Goal: Task Accomplishment & Management: Complete application form

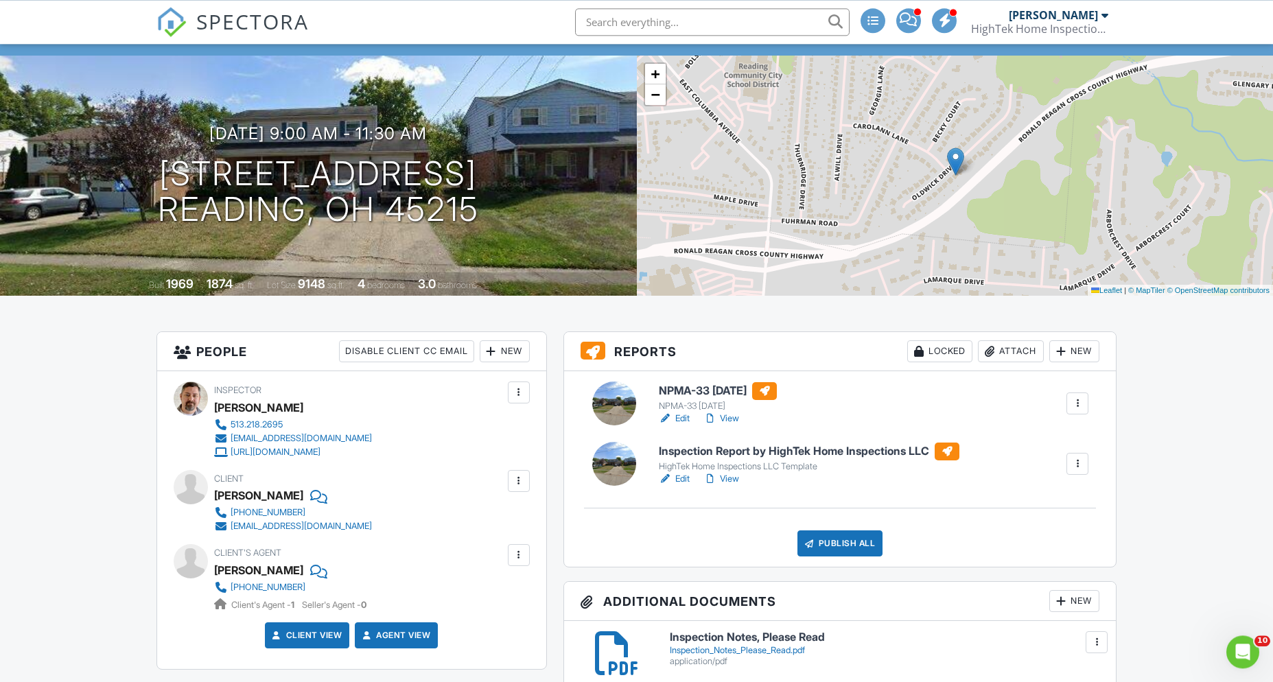
scroll to position [99, 0]
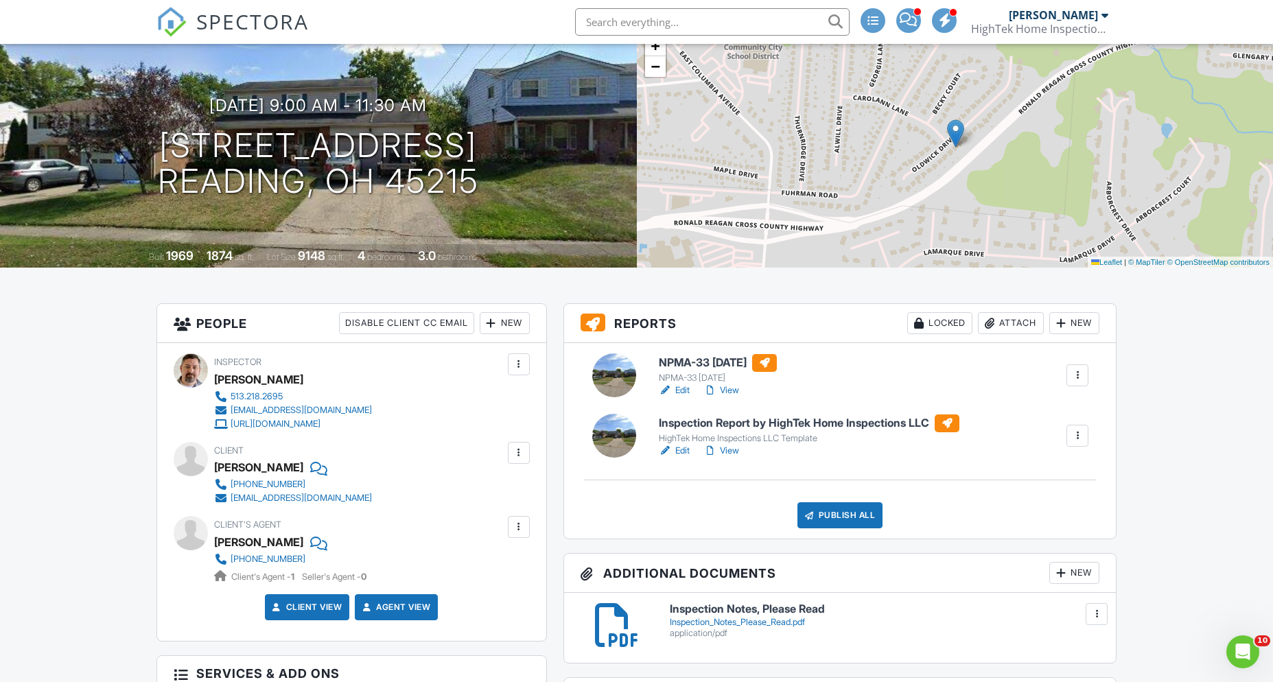
click at [685, 388] on link "Edit" at bounding box center [674, 391] width 31 height 14
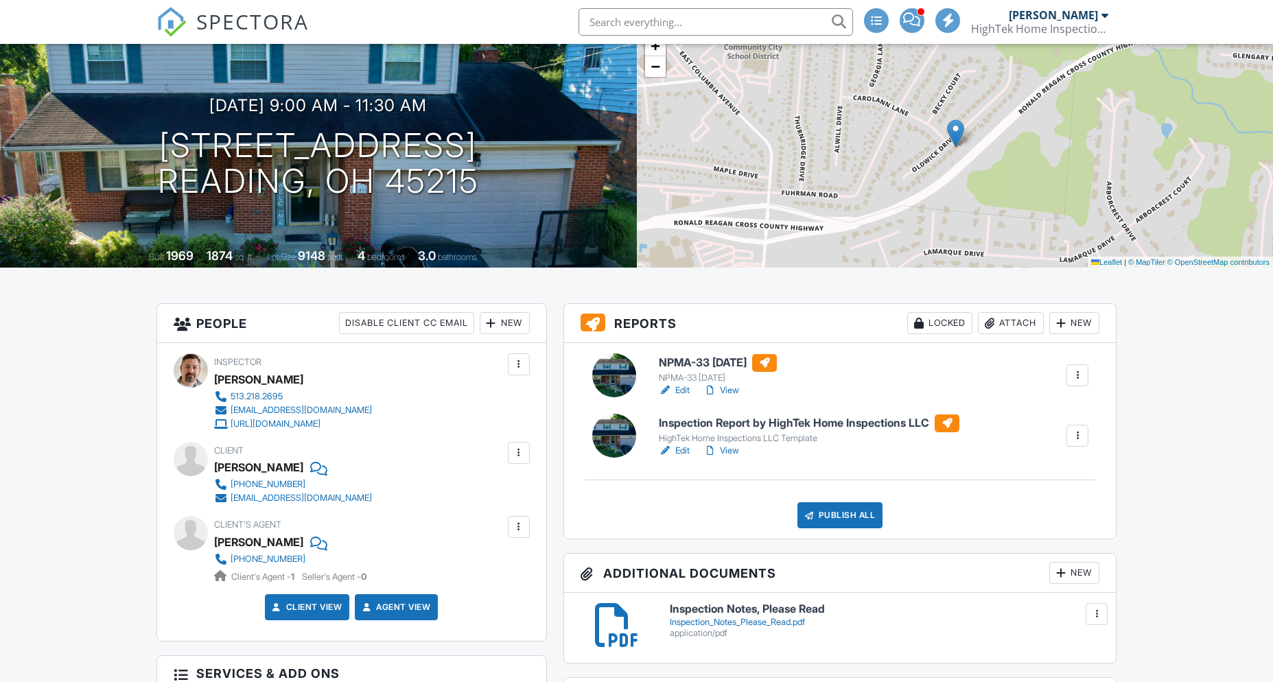
scroll to position [99, 0]
click at [730, 449] on link "View" at bounding box center [721, 451] width 36 height 14
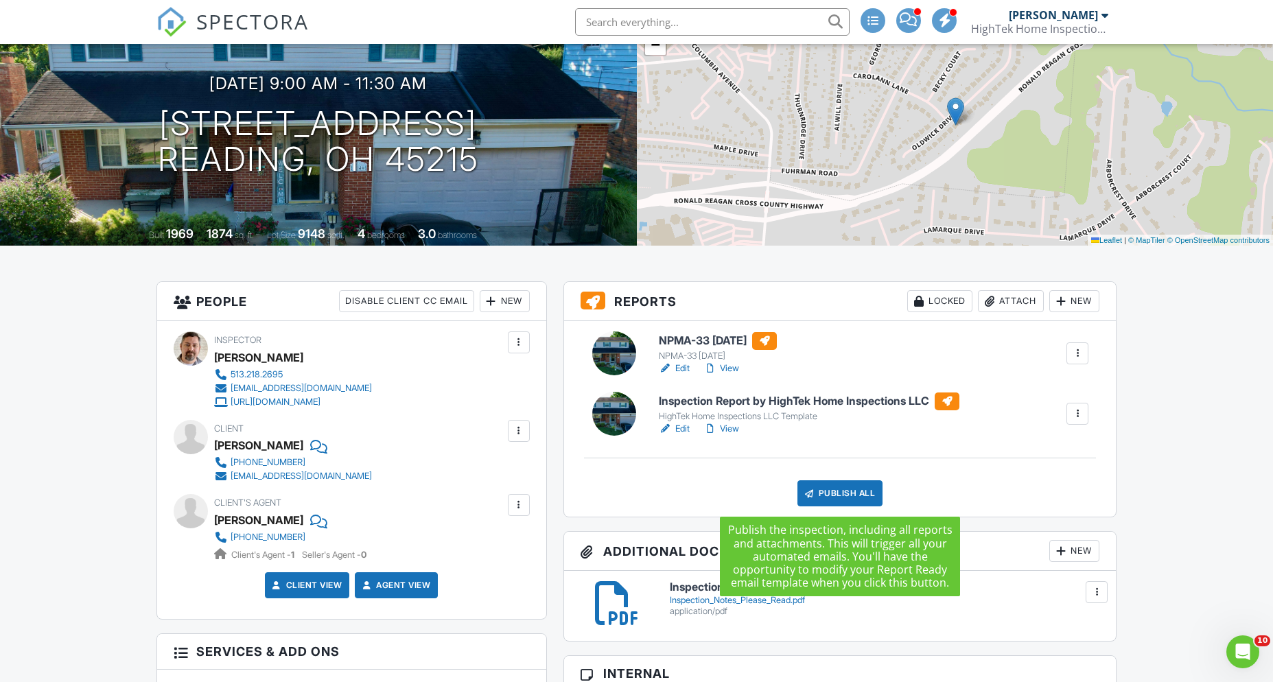
click at [845, 494] on div "Publish All" at bounding box center [840, 493] width 86 height 26
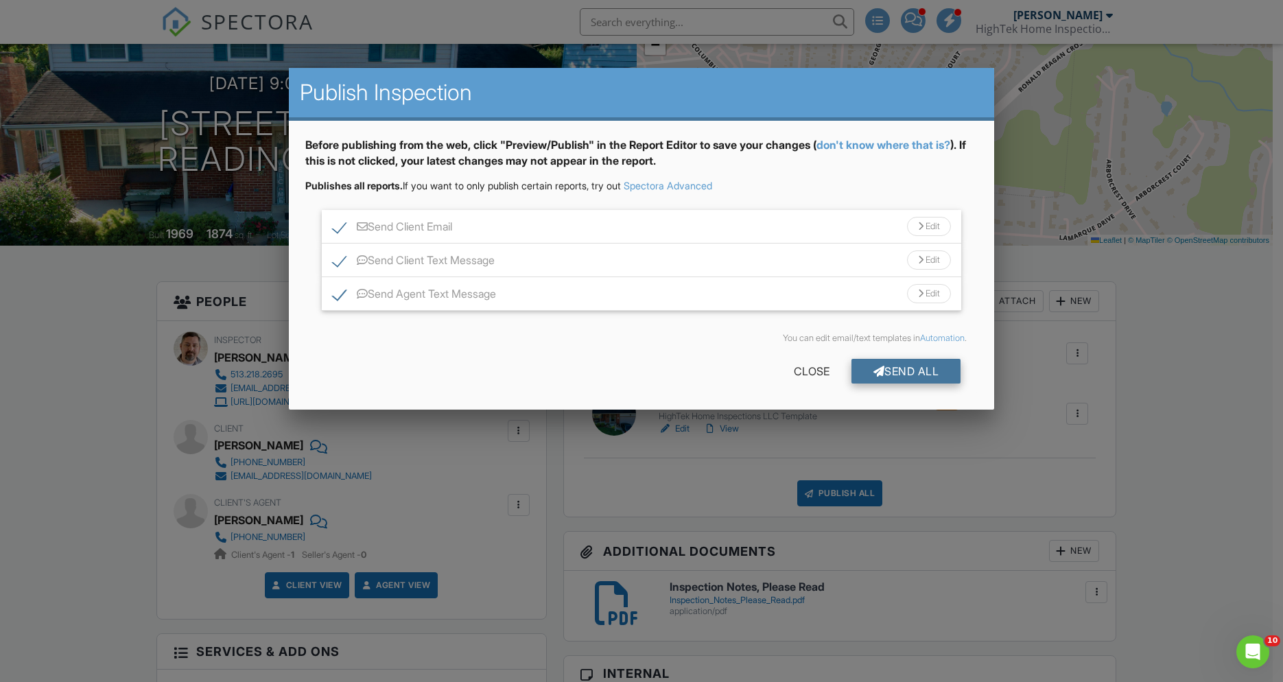
click at [913, 369] on div "Send All" at bounding box center [907, 371] width 110 height 25
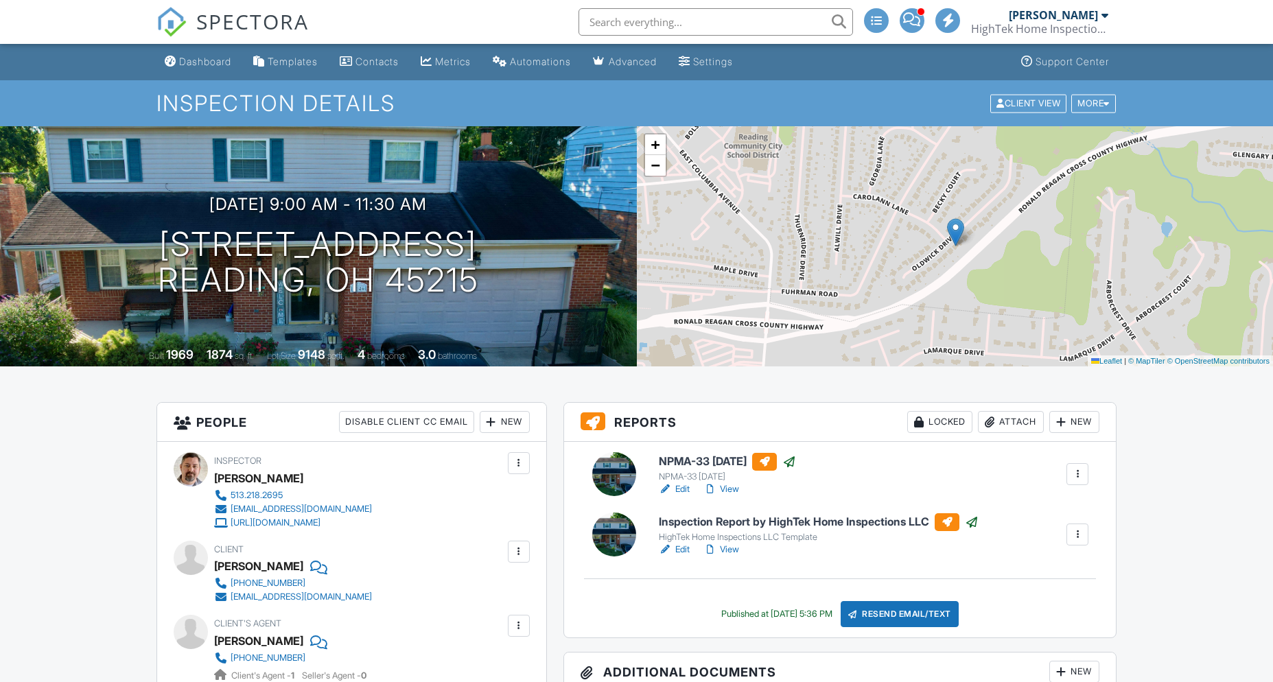
scroll to position [121, 0]
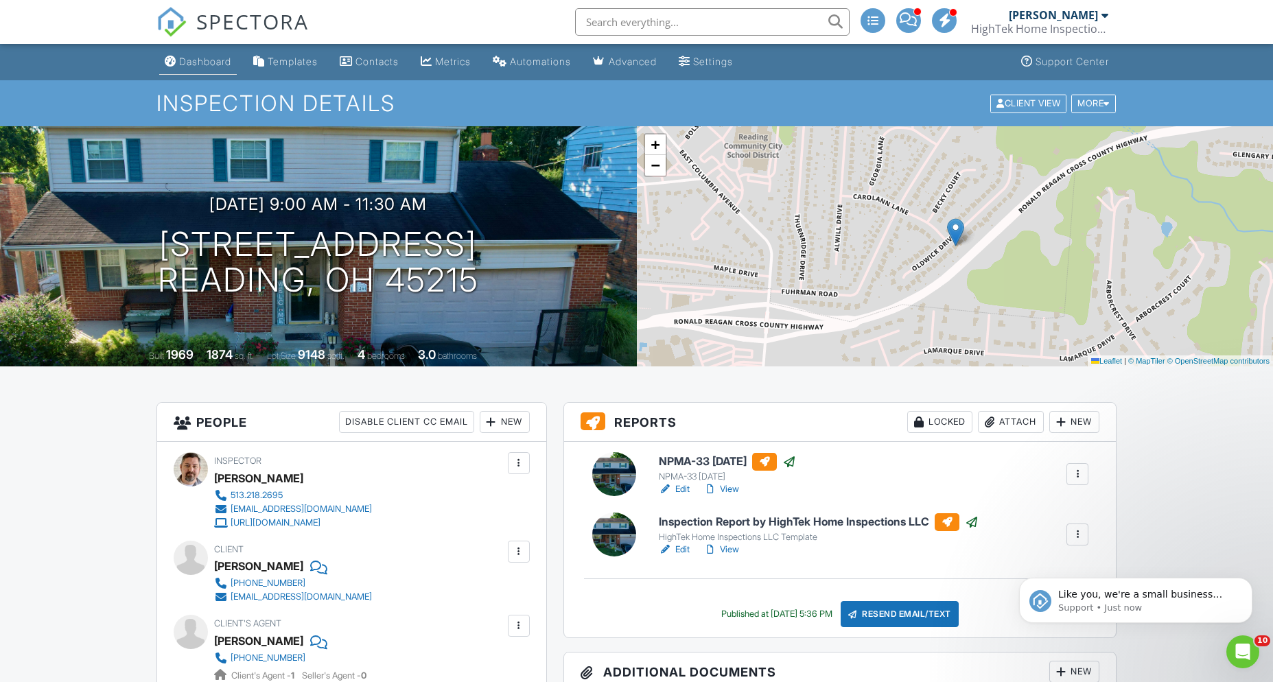
click at [198, 65] on div "Dashboard" at bounding box center [205, 62] width 52 height 12
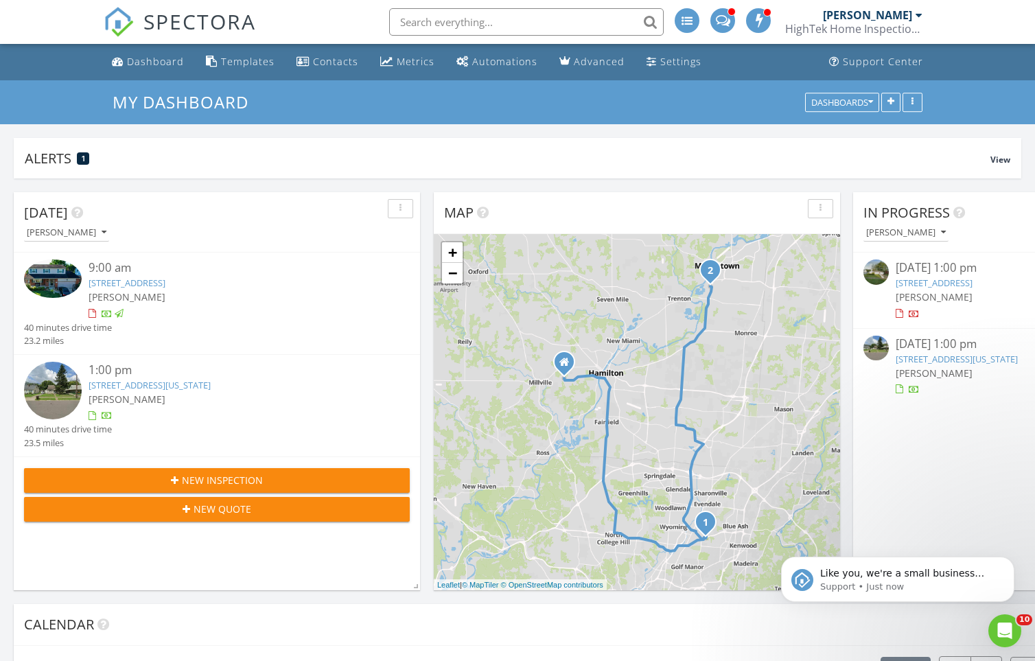
scroll to position [1569, 1046]
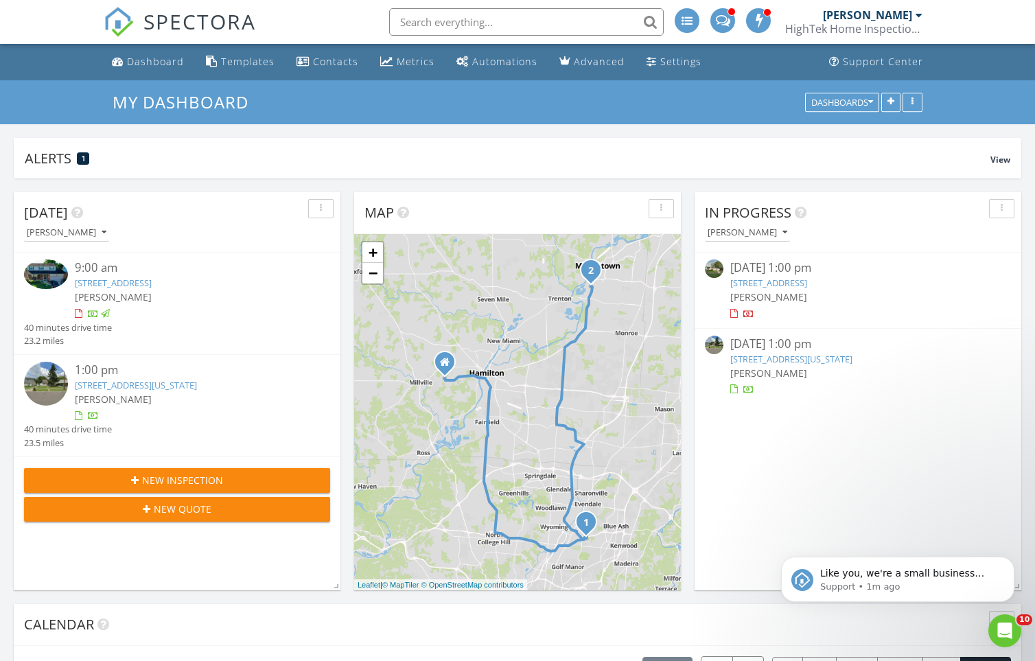
click at [132, 384] on link "2004 Minnesota St, Middletown, OH 45044" at bounding box center [136, 385] width 122 height 12
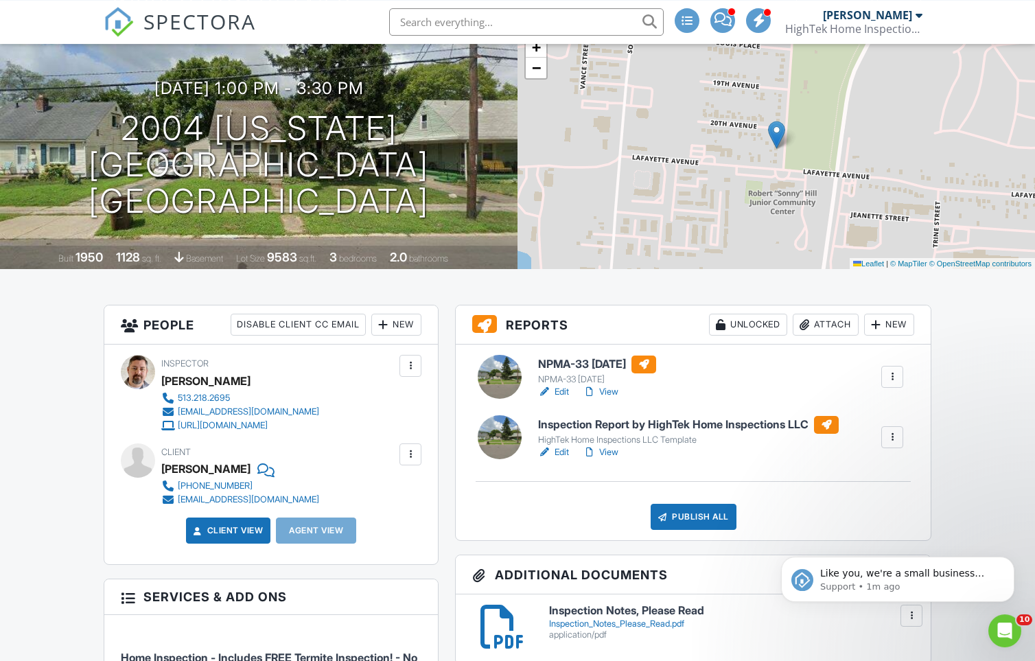
scroll to position [88, 0]
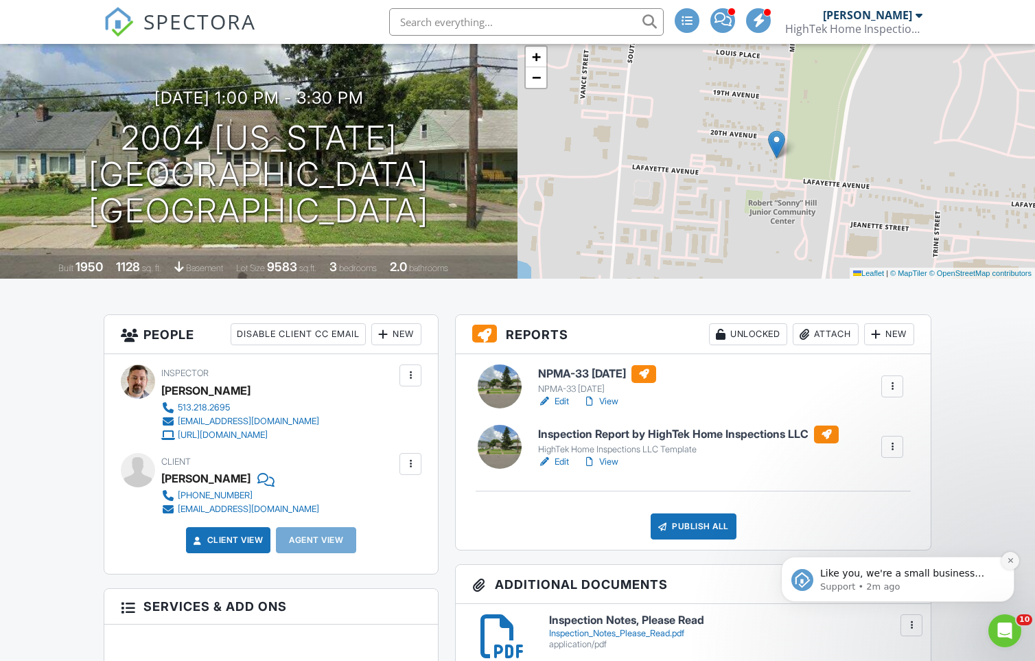
click at [1013, 562] on icon "Dismiss notification" at bounding box center [1011, 560] width 8 height 8
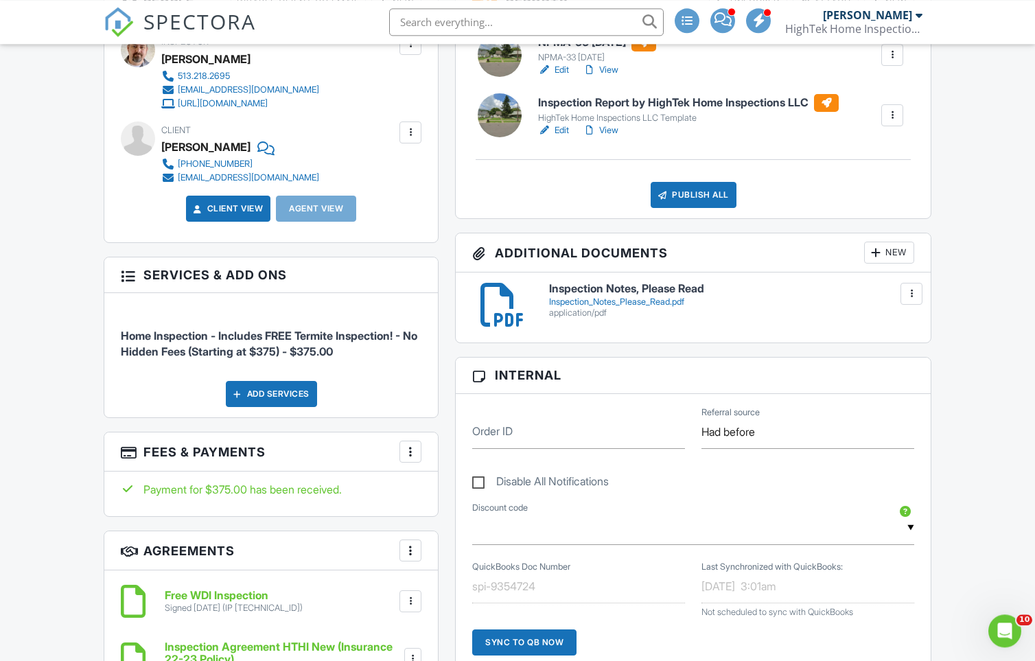
scroll to position [0, 0]
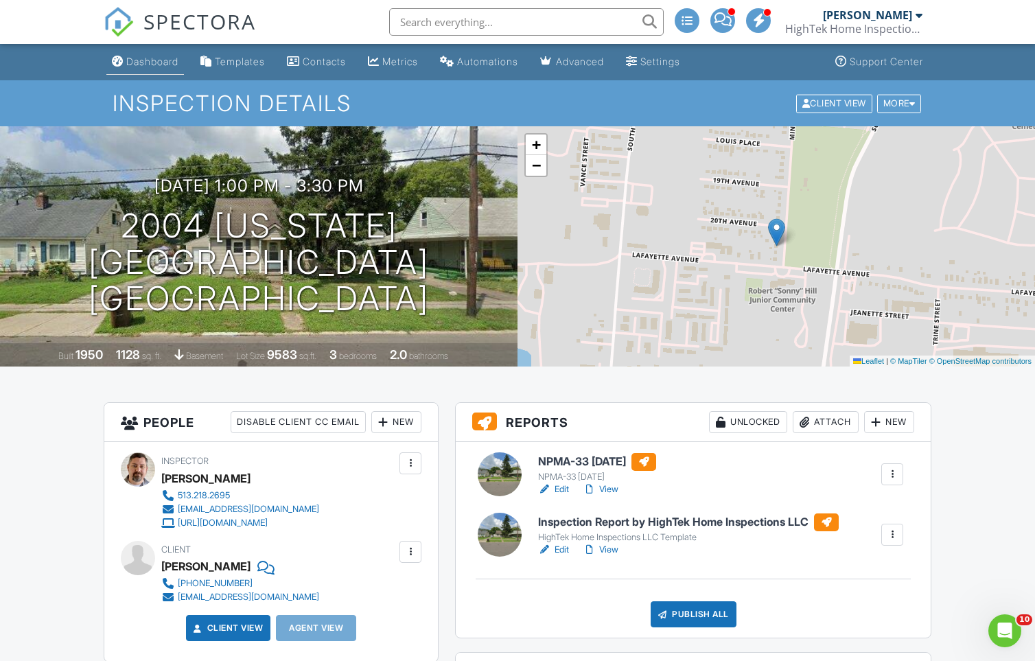
click at [152, 48] on li "Dashboard" at bounding box center [145, 62] width 83 height 36
click at [151, 55] on link "Dashboard" at bounding box center [145, 61] width 78 height 25
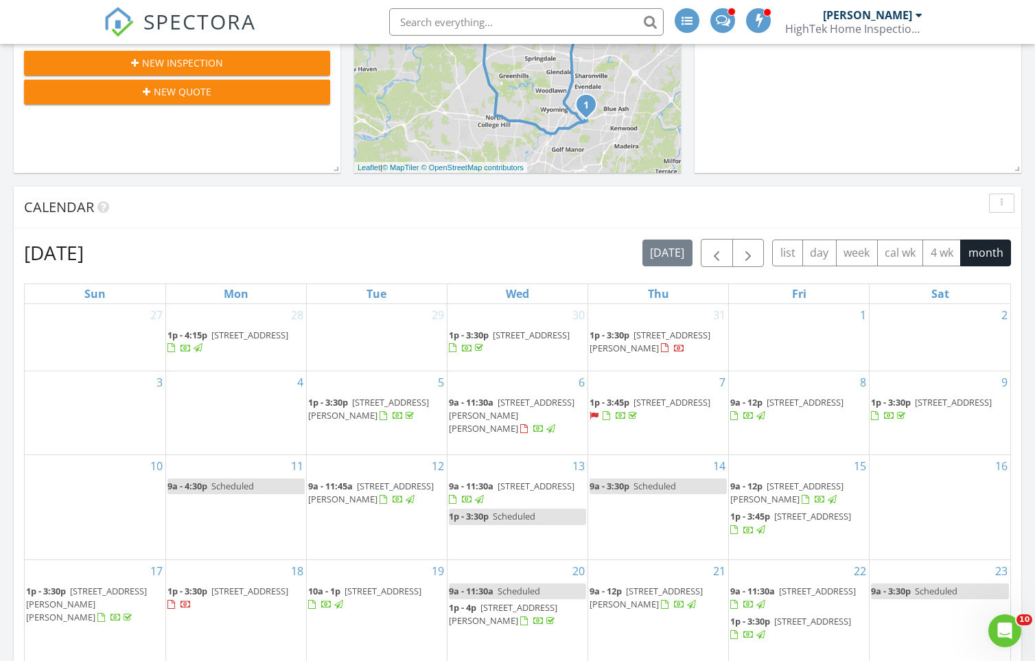
scroll to position [296, 0]
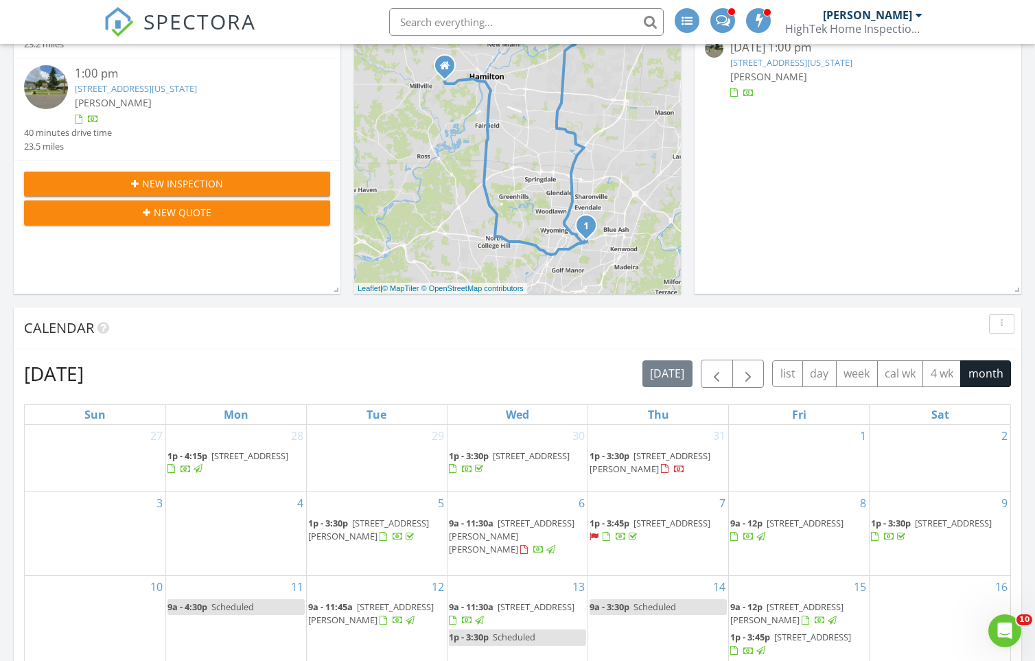
click at [123, 184] on div "New Inspection" at bounding box center [177, 183] width 284 height 14
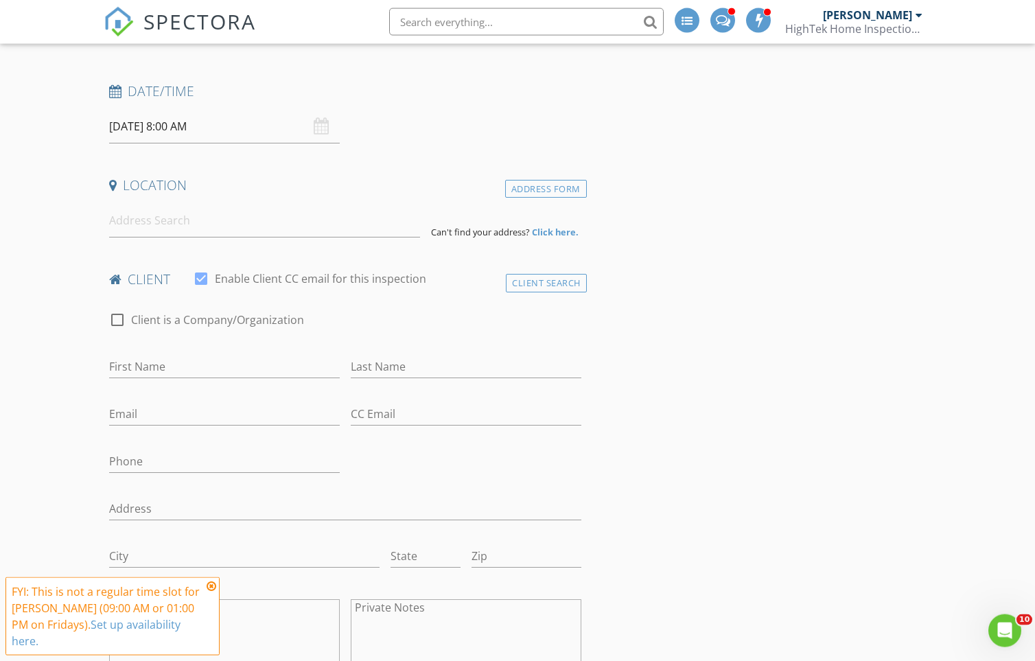
scroll to position [220, 0]
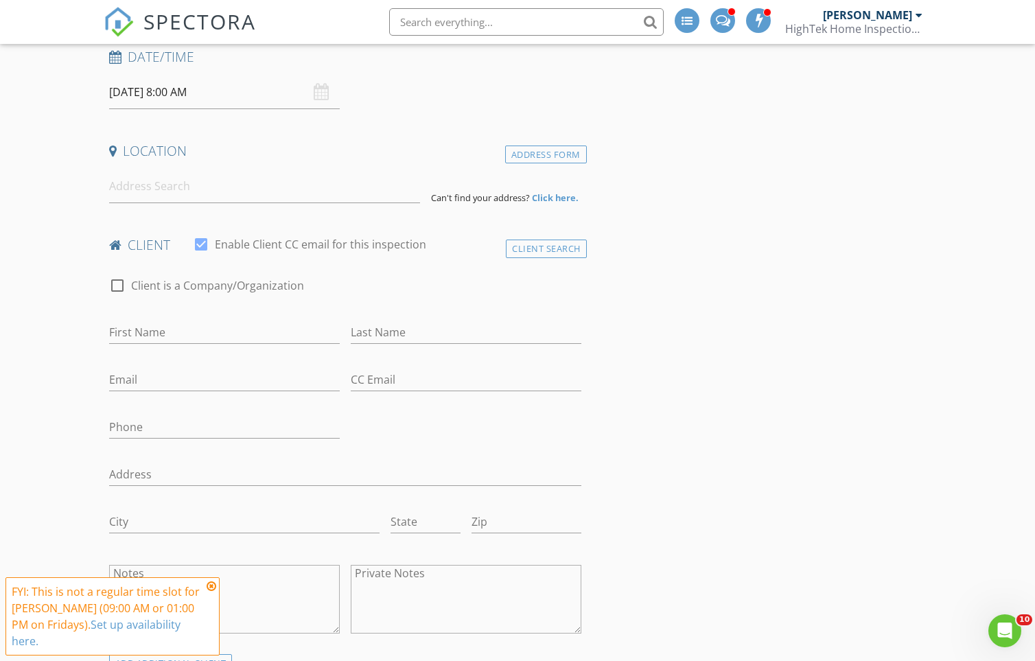
click at [209, 589] on icon at bounding box center [212, 585] width 10 height 11
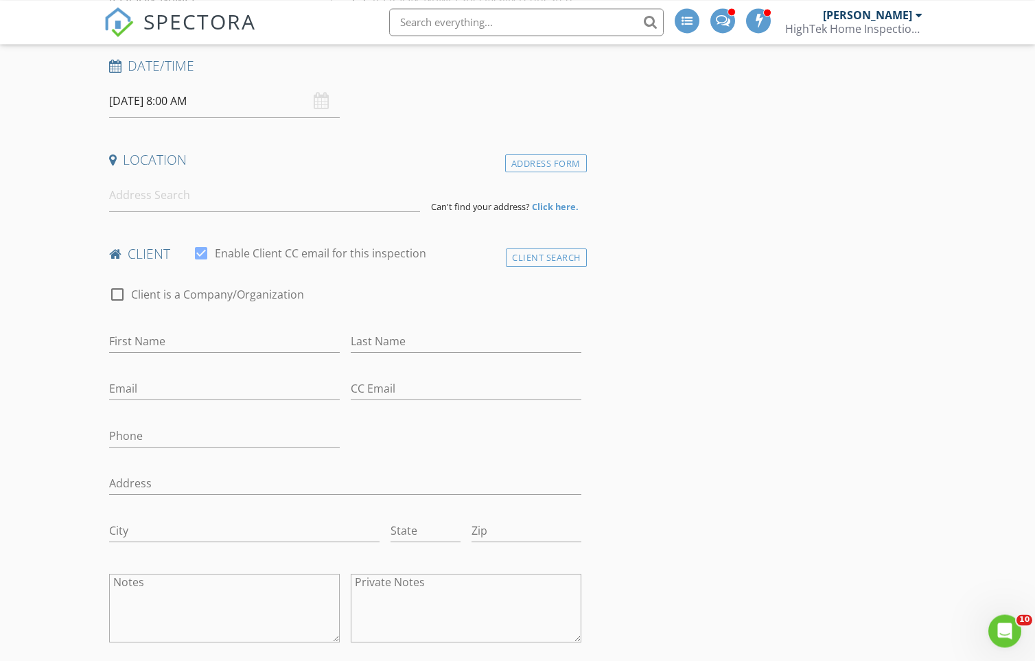
scroll to position [55, 0]
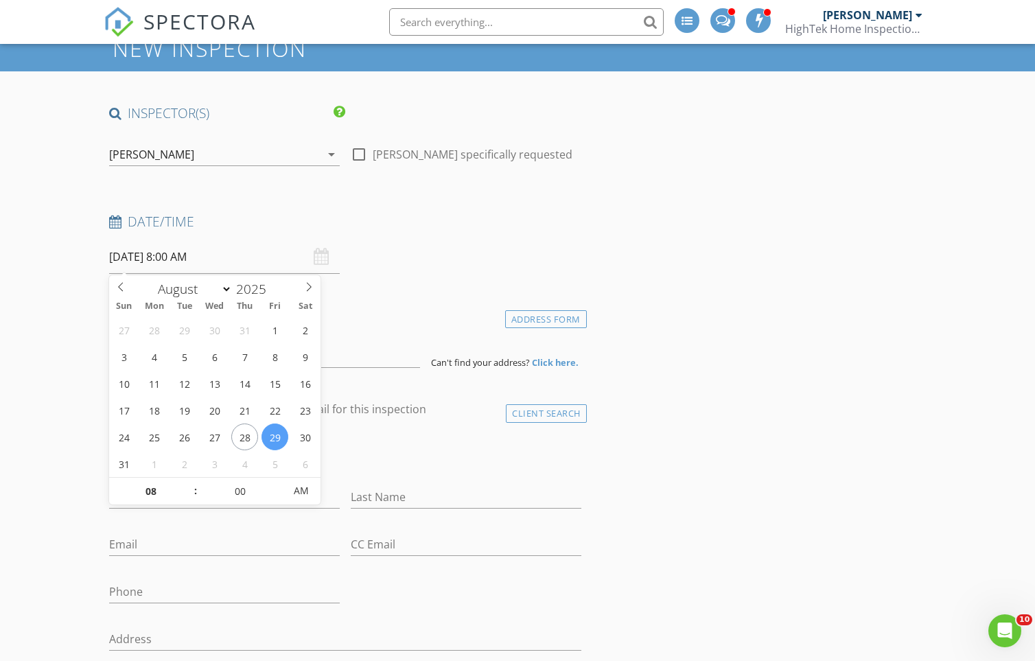
click at [198, 255] on input "[DATE] 8:00 AM" at bounding box center [224, 257] width 231 height 34
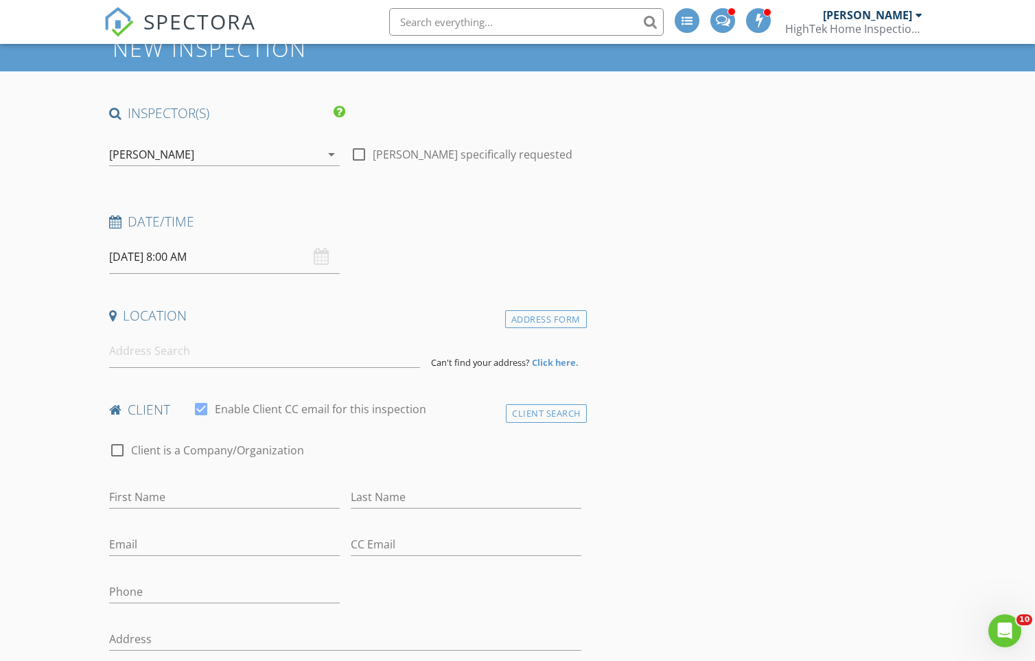
click at [176, 358] on input at bounding box center [264, 351] width 311 height 34
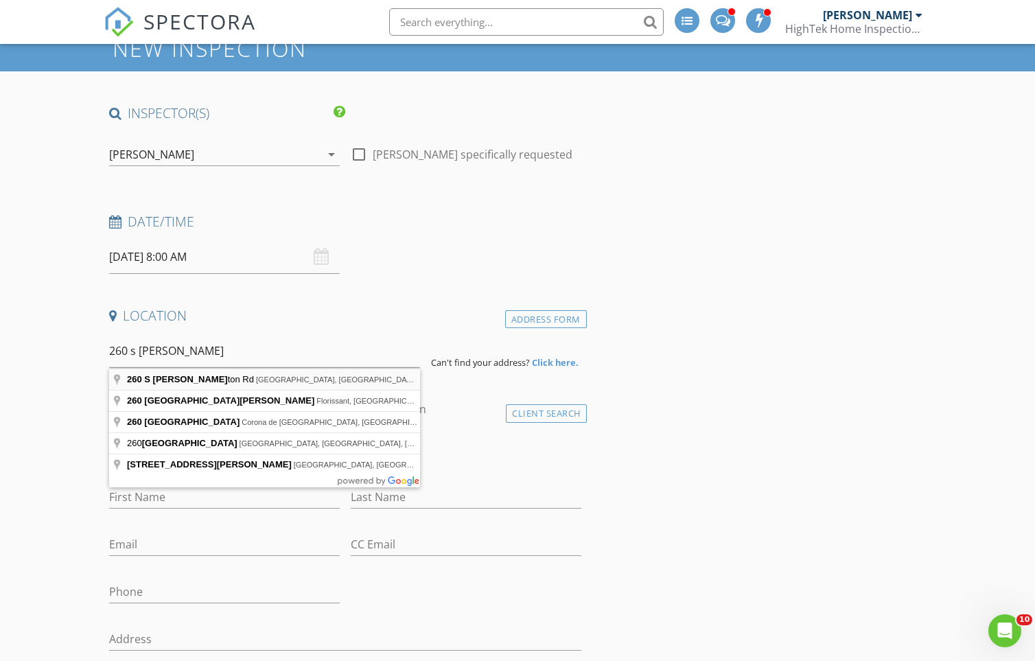
type input "[STREET_ADDRESS]"
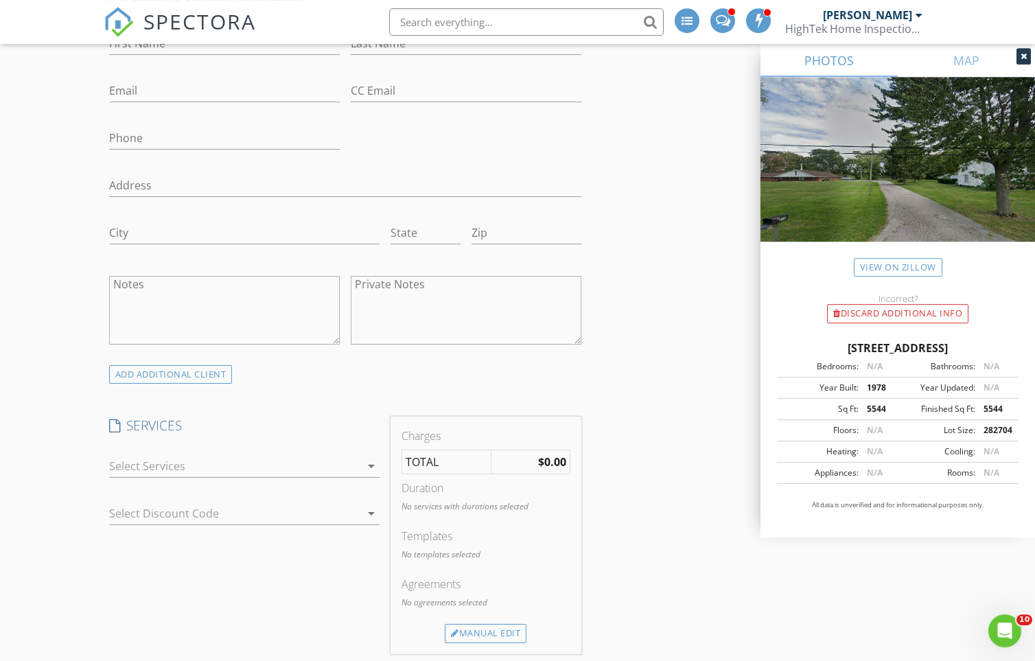
scroll to position [790, 0]
click at [198, 464] on div at bounding box center [235, 465] width 252 height 22
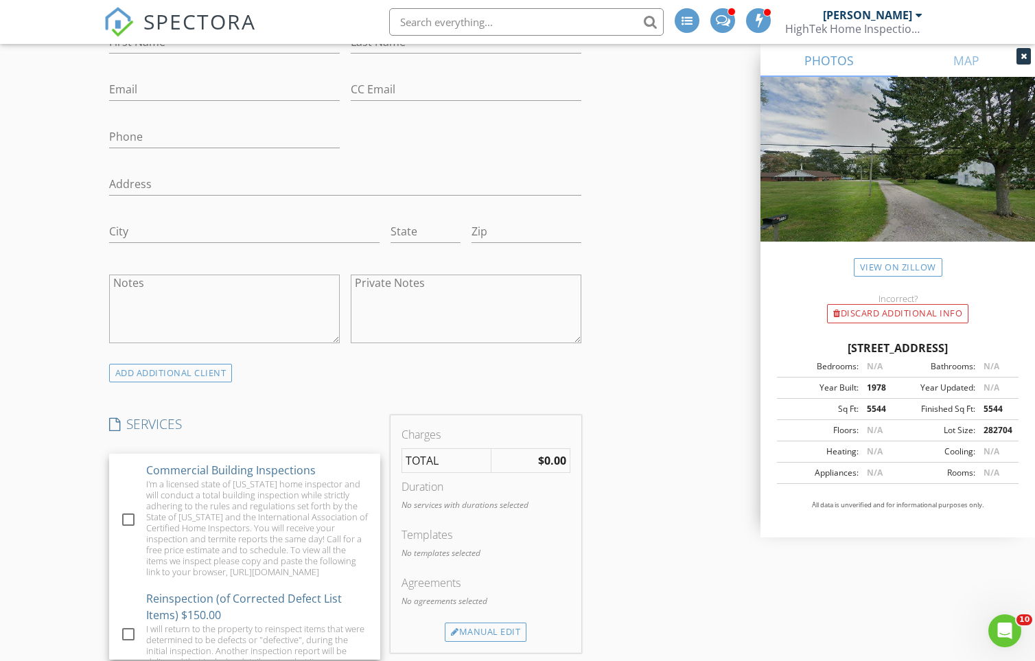
scroll to position [900, 0]
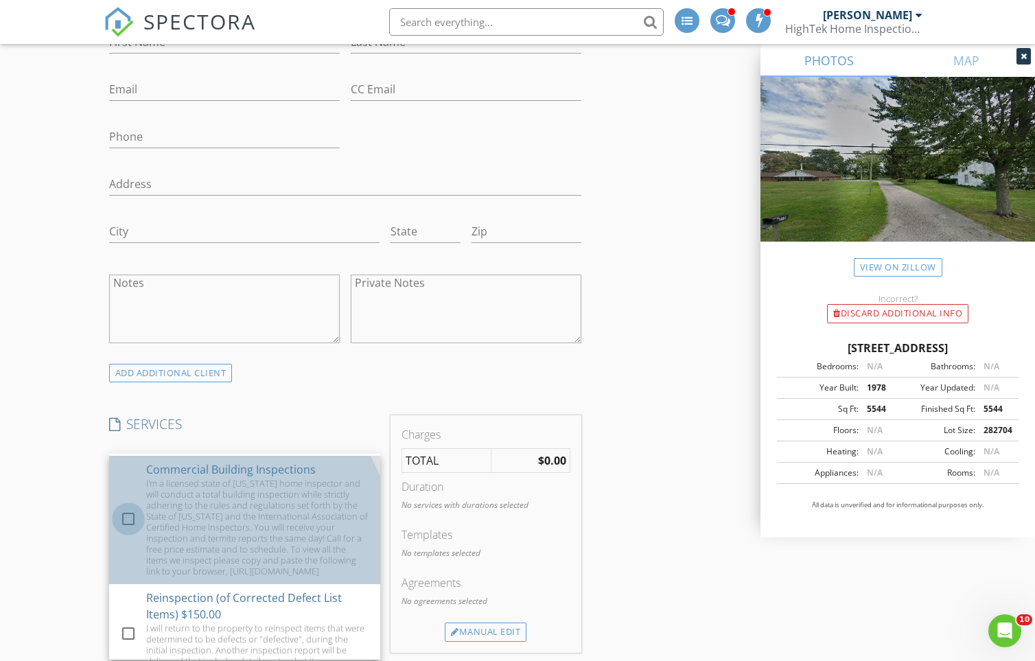
click at [131, 530] on div at bounding box center [128, 518] width 23 height 23
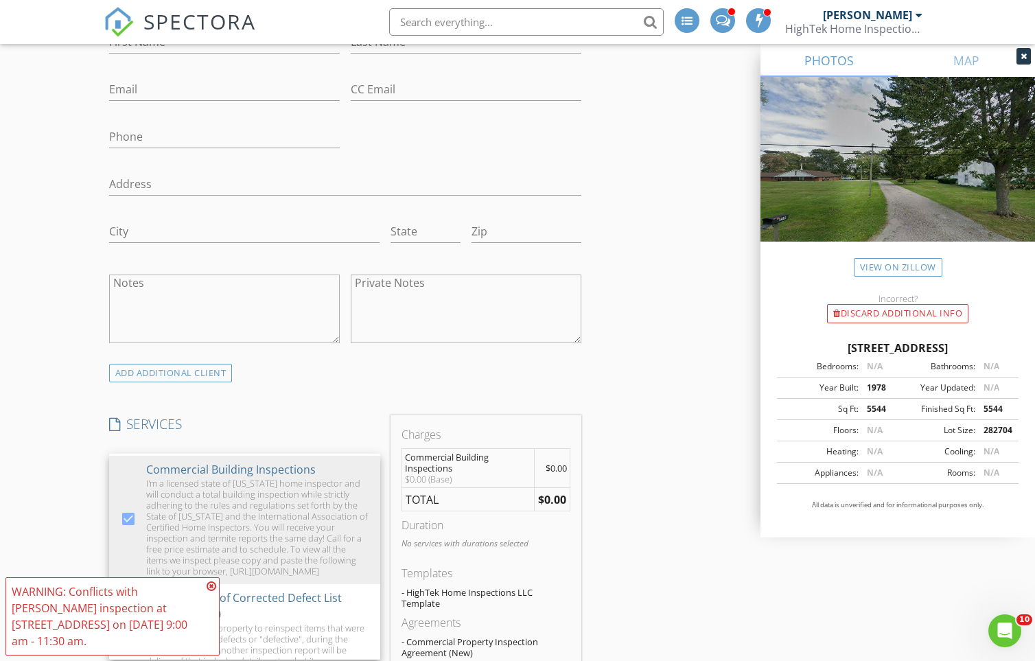
click at [213, 587] on icon at bounding box center [212, 585] width 10 height 11
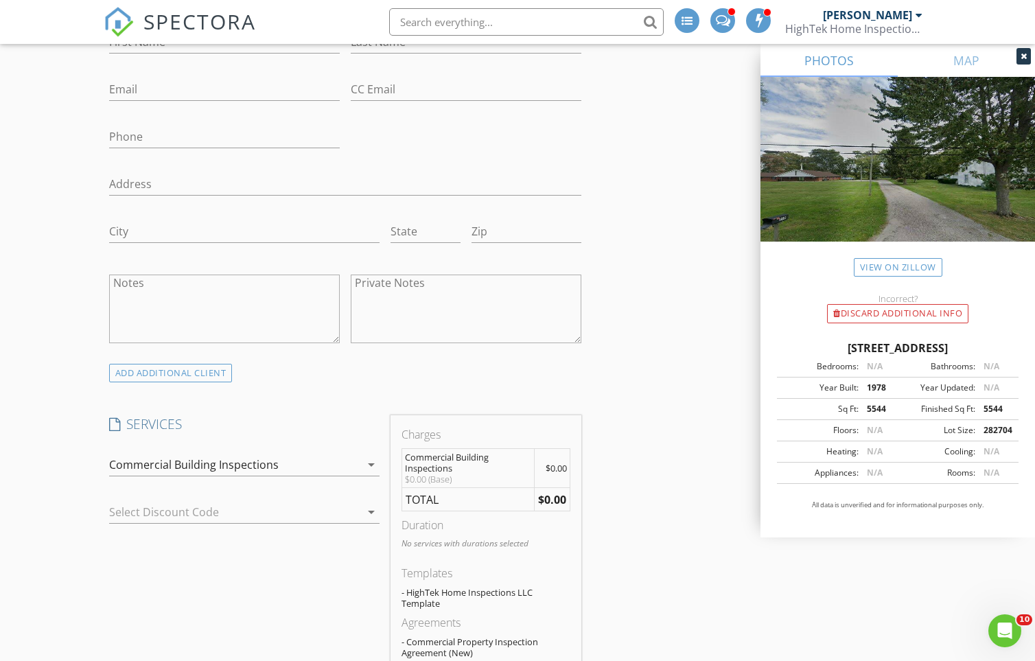
click at [218, 478] on div "Commercial Building Inspections arrow_drop_down" at bounding box center [244, 472] width 271 height 36
click at [220, 467] on div "Commercial Building Inspections" at bounding box center [193, 464] width 169 height 12
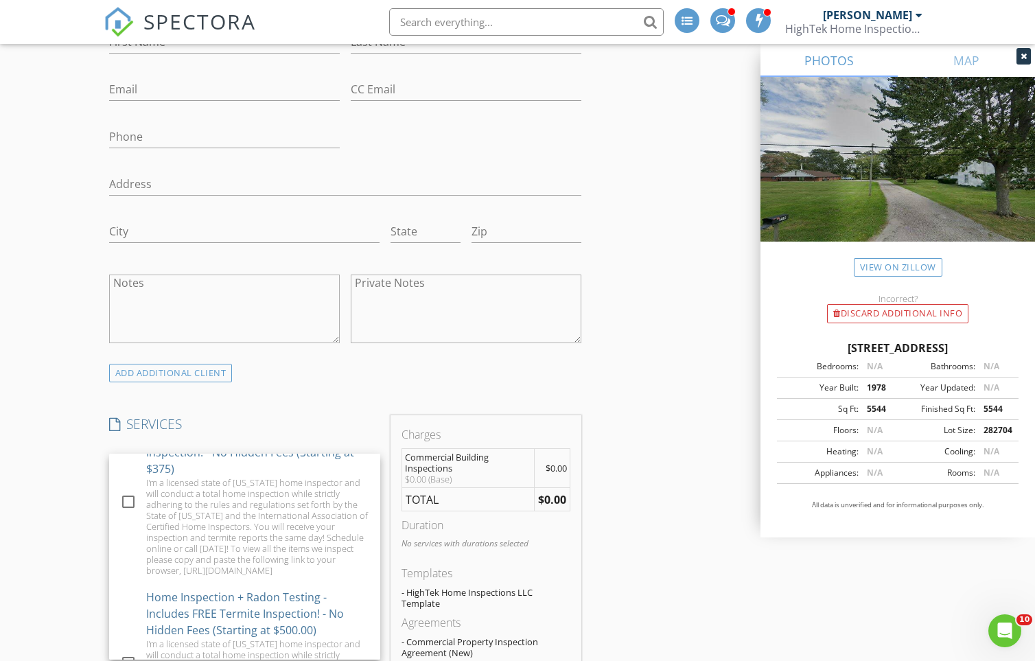
scroll to position [0, 0]
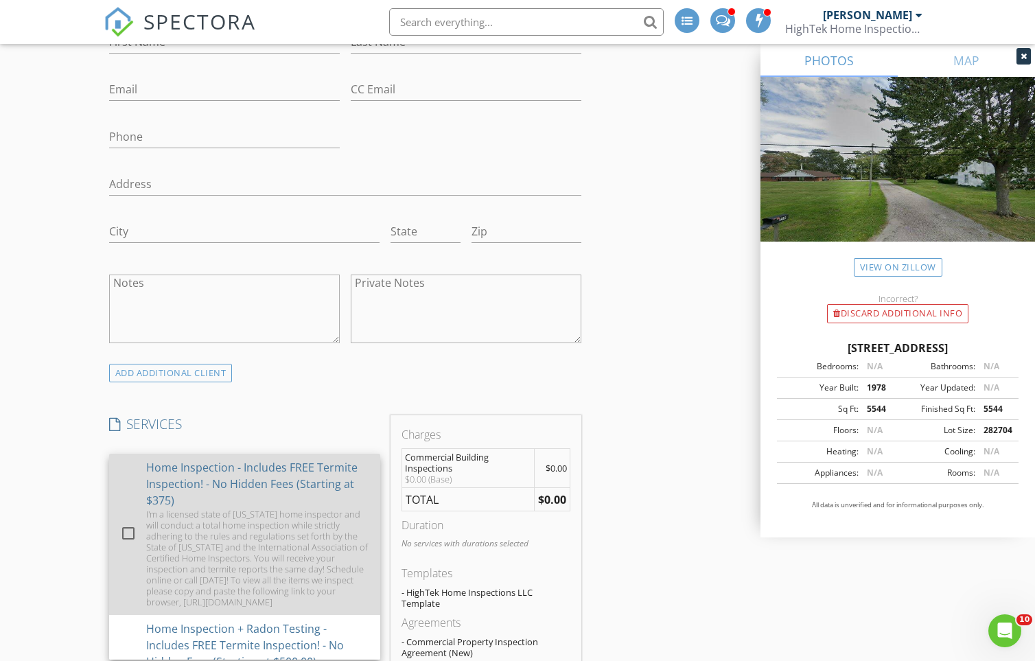
click at [132, 536] on div at bounding box center [128, 532] width 23 height 23
checkbox input "true"
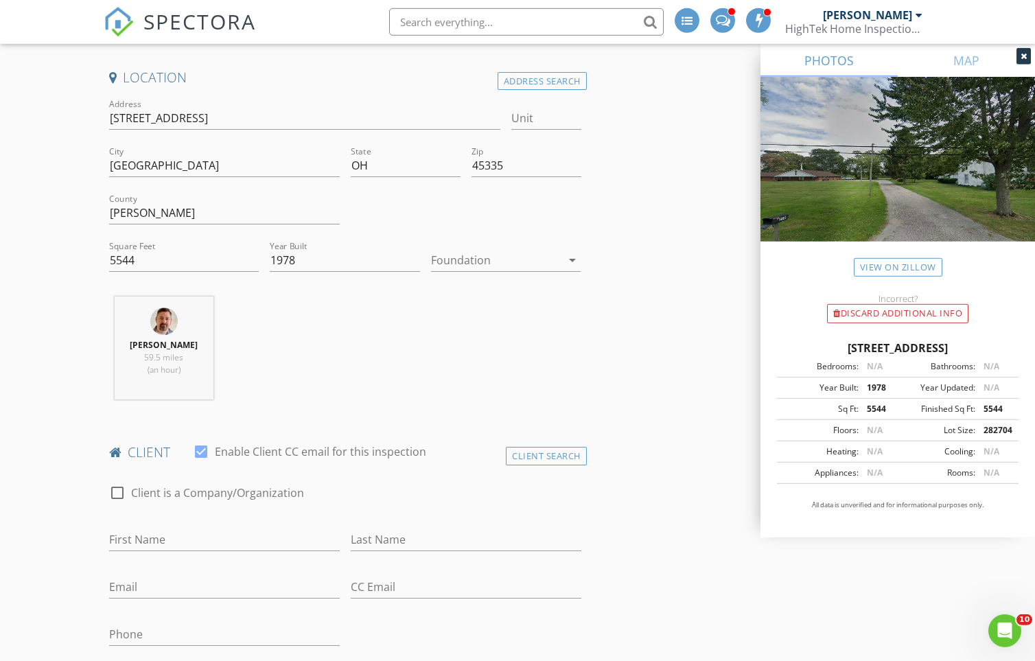
scroll to position [296, 0]
click at [180, 532] on input "First Name" at bounding box center [224, 536] width 231 height 23
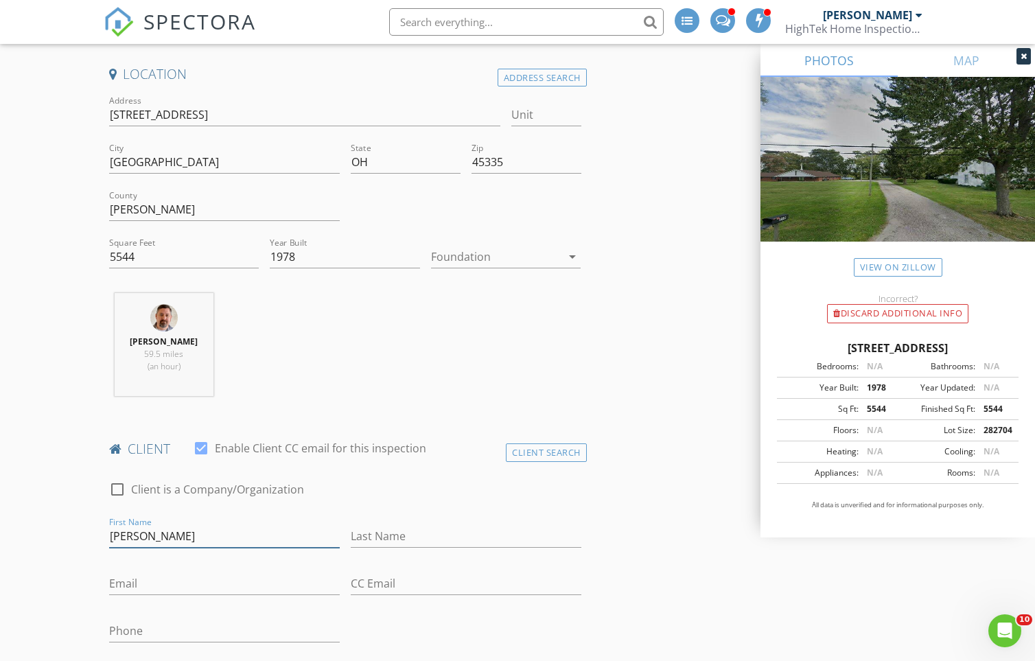
type input "[PERSON_NAME]"
type input "[EMAIL_ADDRESS][DOMAIN_NAME]"
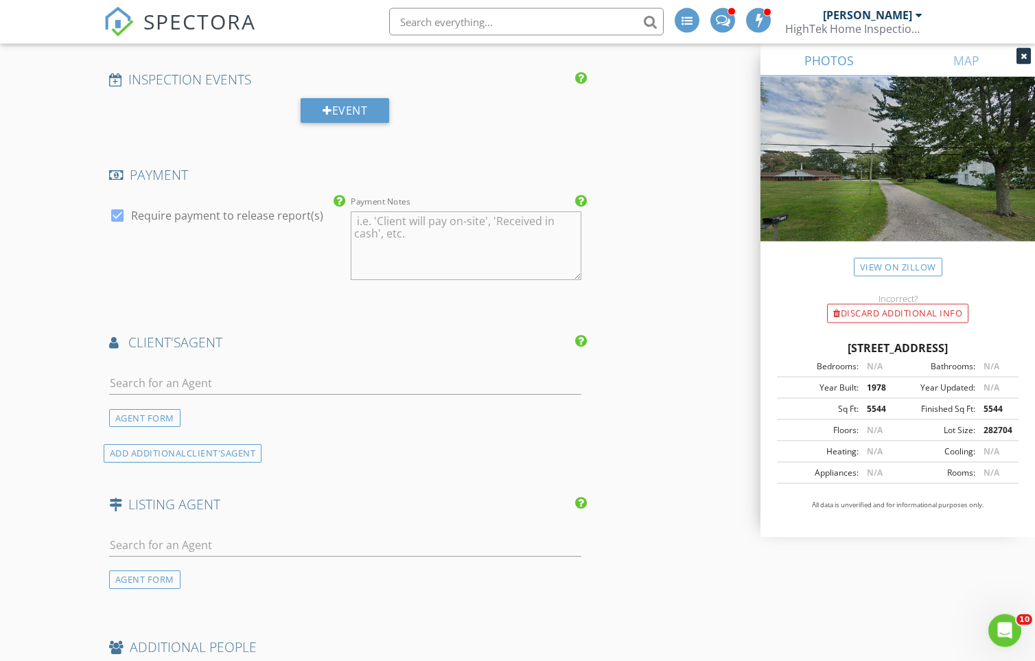
scroll to position [1603, 0]
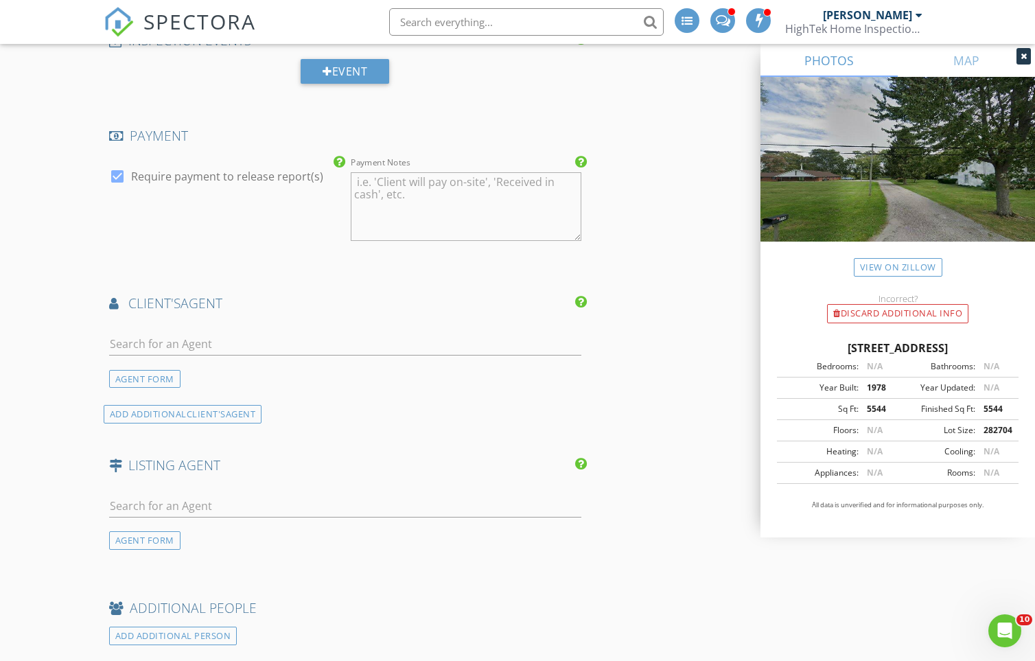
type input "[PHONE_NUMBER]"
click at [145, 338] on input "text" at bounding box center [345, 344] width 472 height 23
type input "r"
click at [126, 422] on div "ADD ADDITIONAL client's AGENT" at bounding box center [183, 414] width 158 height 19
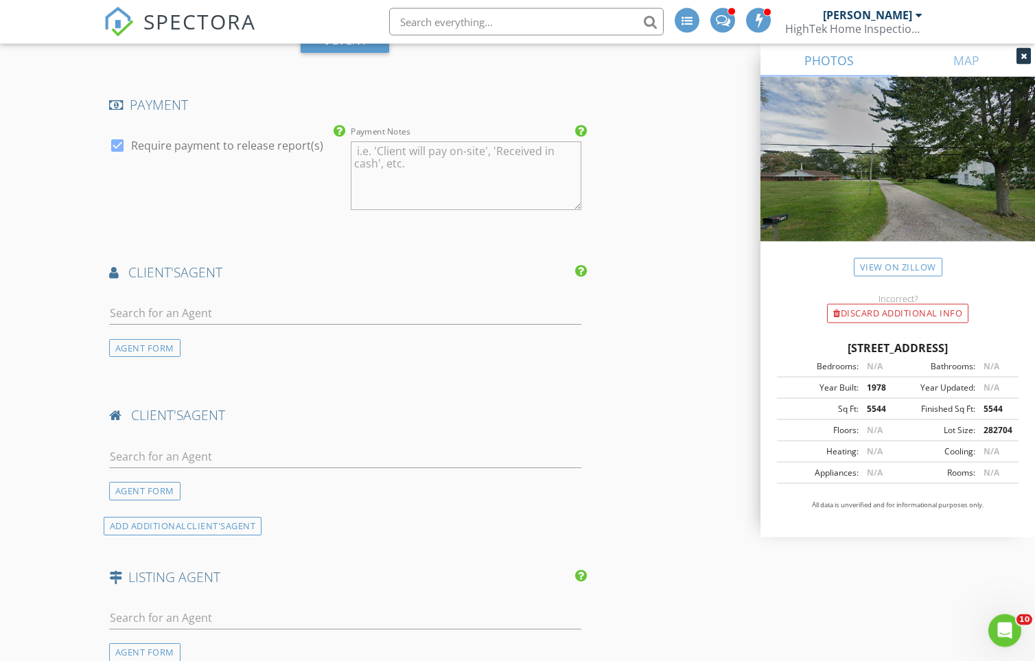
scroll to position [1636, 0]
click at [165, 349] on div "AGENT FORM" at bounding box center [144, 346] width 71 height 19
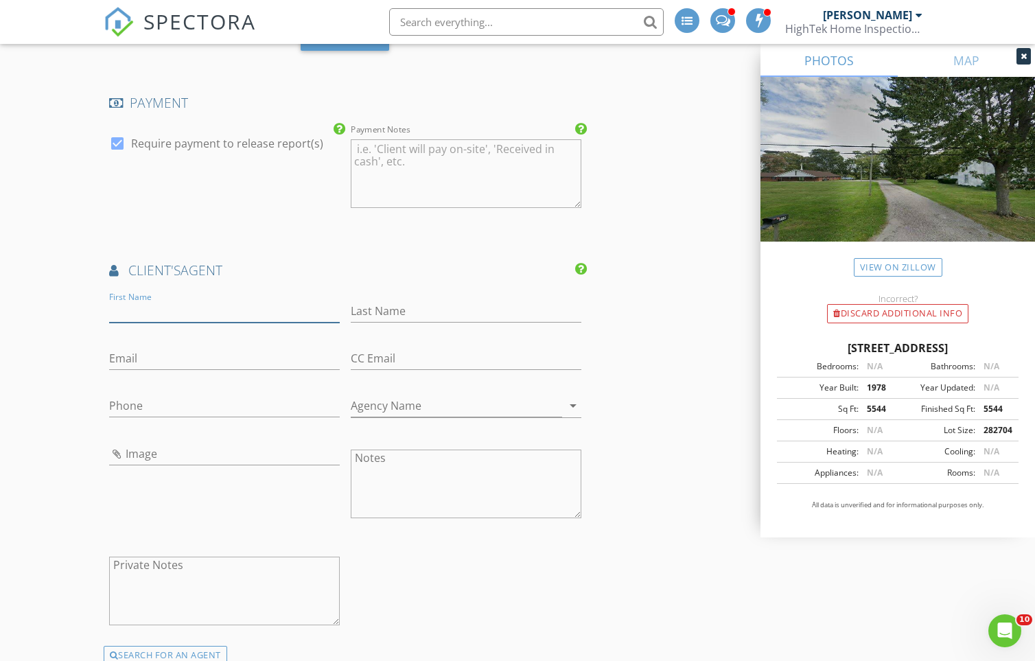
click at [185, 311] on input "First Name" at bounding box center [224, 311] width 231 height 23
type input "[PERSON_NAME]"
click at [155, 401] on input "Phone" at bounding box center [224, 406] width 231 height 23
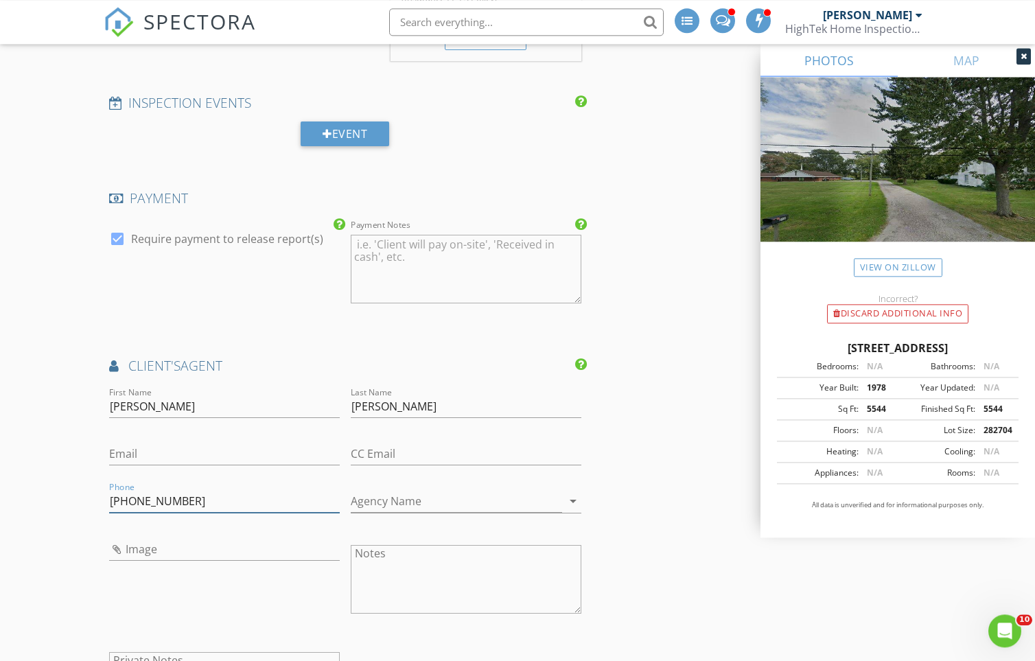
scroll to position [1548, 0]
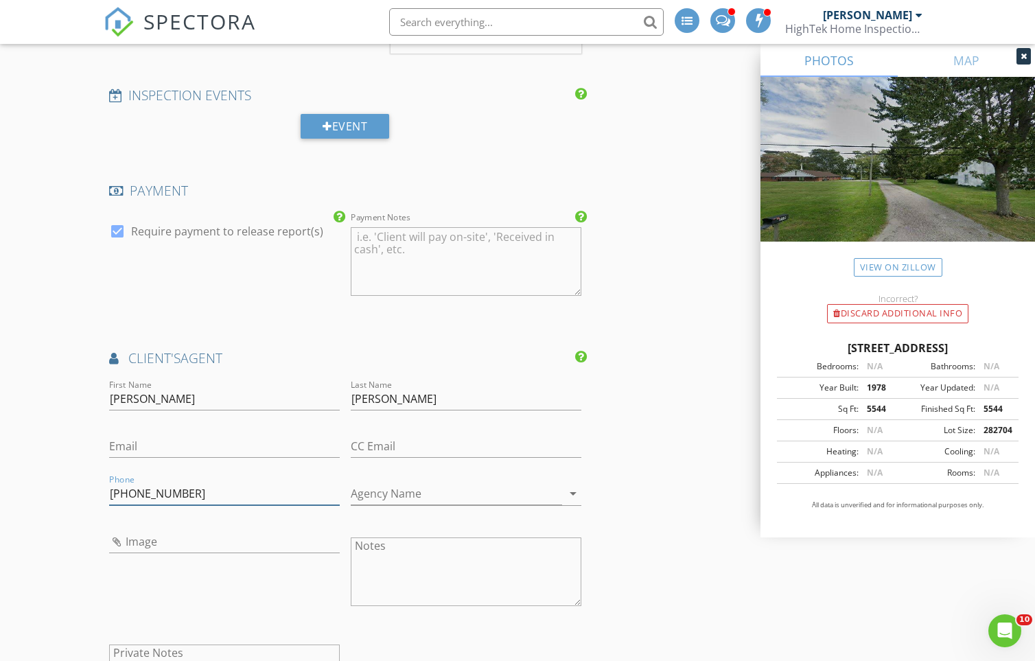
type input "[PHONE_NUMBER]"
click at [220, 451] on input "Email" at bounding box center [224, 446] width 231 height 23
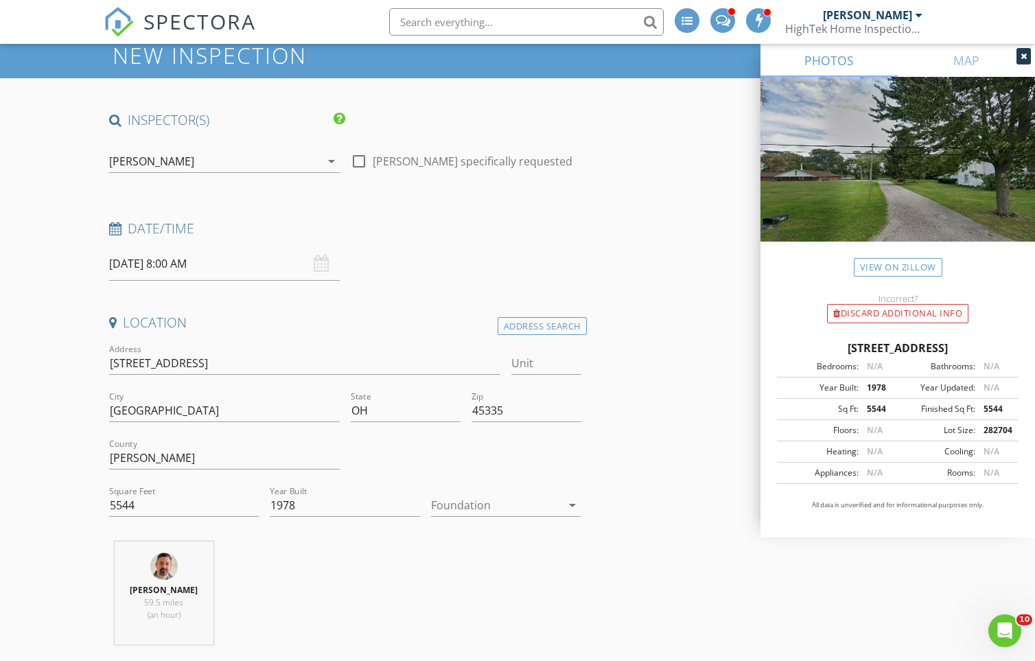
scroll to position [0, 0]
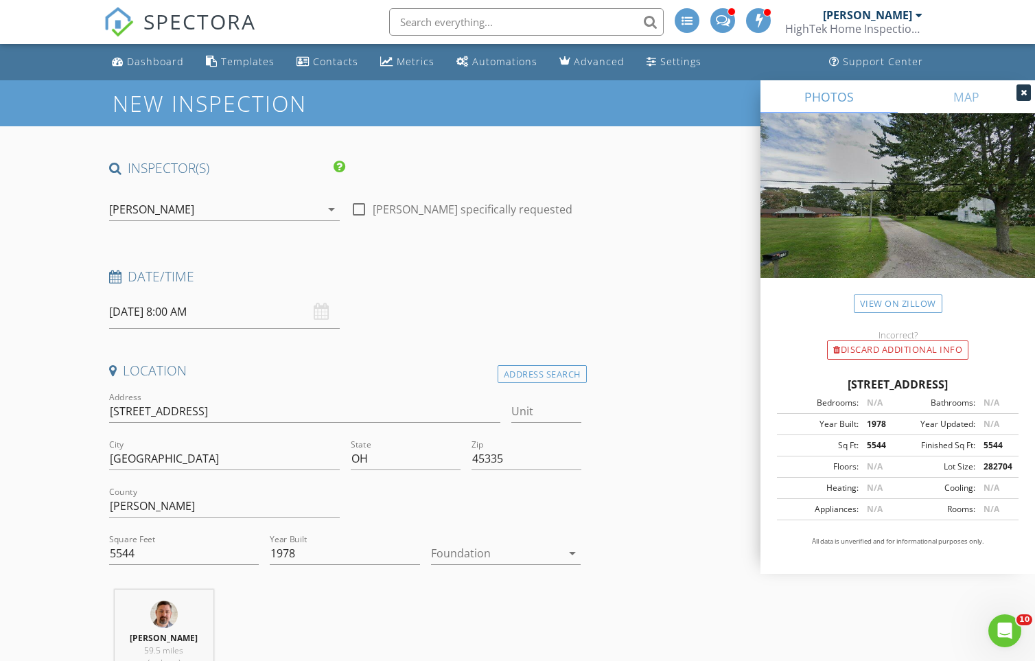
type input "[DOMAIN_NAME]"
click at [212, 316] on input "[DATE] 8:00 AM" at bounding box center [224, 312] width 231 height 34
